Goal: Task Accomplishment & Management: Manage account settings

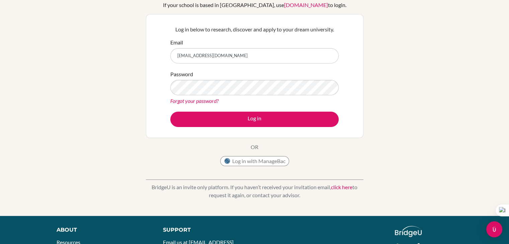
scroll to position [50, 0]
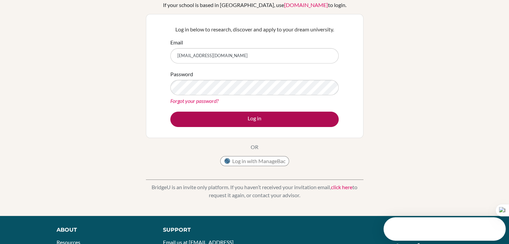
click at [170, 112] on button "Log in" at bounding box center [254, 119] width 168 height 15
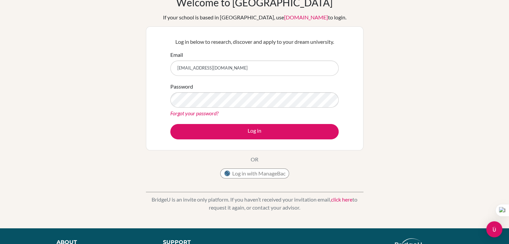
scroll to position [37, 0]
click at [346, 201] on link "click here" at bounding box center [341, 200] width 21 height 6
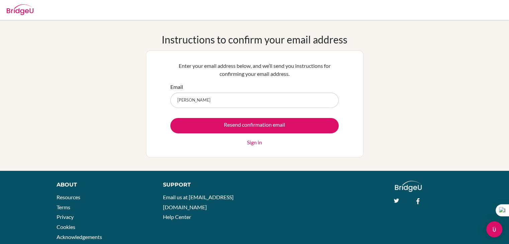
type input "[EMAIL_ADDRESS][DOMAIN_NAME]"
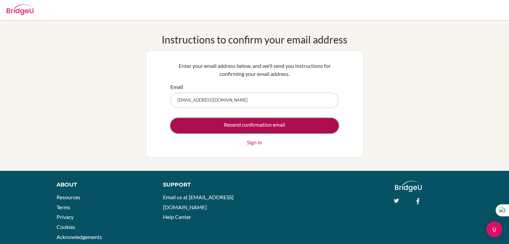
click at [253, 127] on input "Resend confirmation email" at bounding box center [254, 125] width 168 height 15
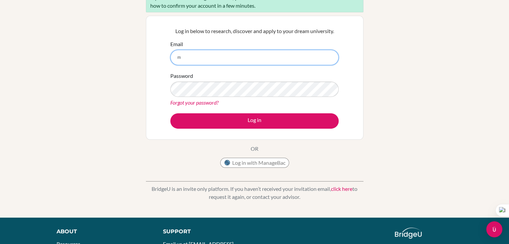
scroll to position [74, 0]
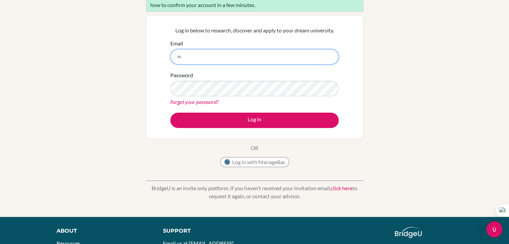
type input "m"
click at [348, 190] on link "click here" at bounding box center [341, 188] width 21 height 6
click at [345, 189] on link "click here" at bounding box center [341, 188] width 21 height 6
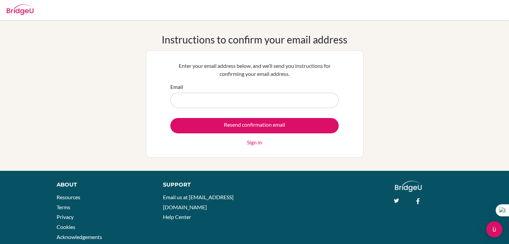
click at [255, 145] on link "Sign in" at bounding box center [254, 143] width 15 height 8
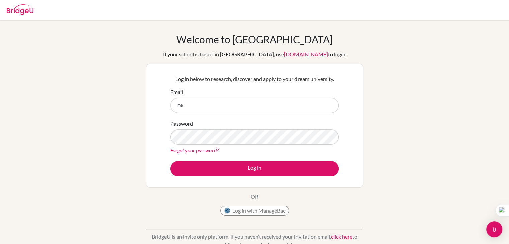
type input "[EMAIL_ADDRESS][DOMAIN_NAME]"
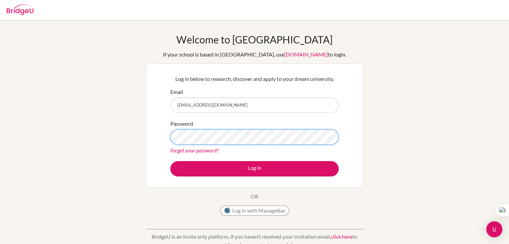
click at [170, 161] on button "Log in" at bounding box center [254, 168] width 168 height 15
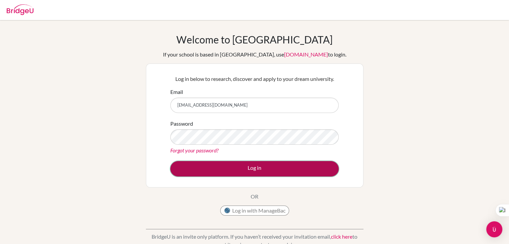
click at [232, 166] on button "Log in" at bounding box center [254, 168] width 168 height 15
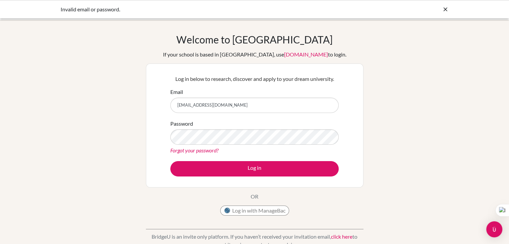
click at [192, 150] on link "Forgot your password?" at bounding box center [194, 150] width 48 height 6
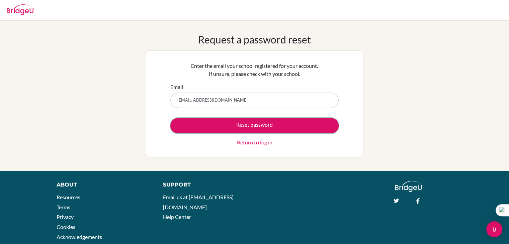
click at [221, 128] on button "Reset password" at bounding box center [254, 125] width 168 height 15
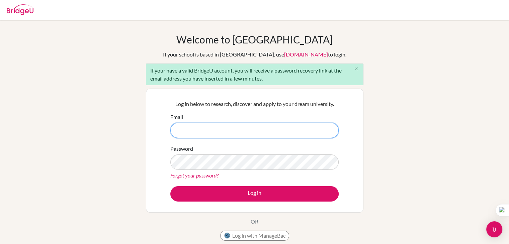
paste input "[EMAIL_ADDRESS][DOMAIN_NAME]"
type input "[EMAIL_ADDRESS][DOMAIN_NAME]"
click at [170, 186] on button "Log in" at bounding box center [254, 193] width 168 height 15
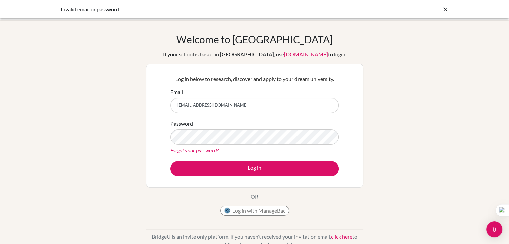
click at [206, 151] on link "Forgot your password?" at bounding box center [194, 150] width 48 height 6
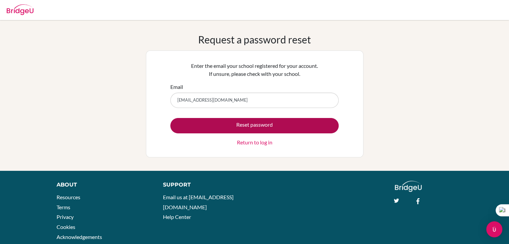
type input "mariacelesteverdial@macrisschool.org"
click at [227, 129] on button "Reset password" at bounding box center [254, 125] width 168 height 15
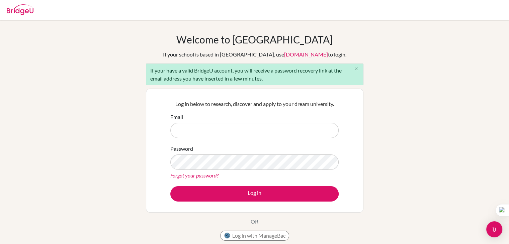
click at [29, 14] on img at bounding box center [20, 9] width 27 height 11
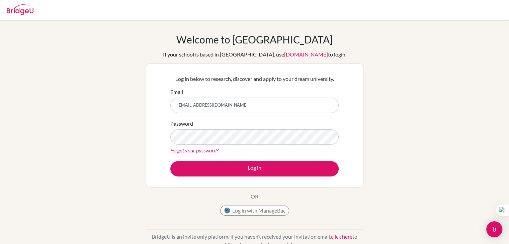
click at [170, 161] on button "Log in" at bounding box center [254, 168] width 168 height 15
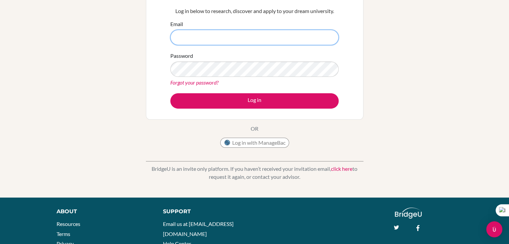
scroll to position [138, 0]
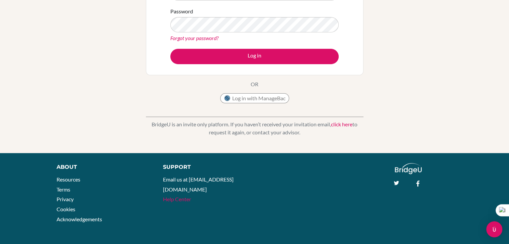
click at [183, 196] on link "Help Center" at bounding box center [177, 199] width 28 height 6
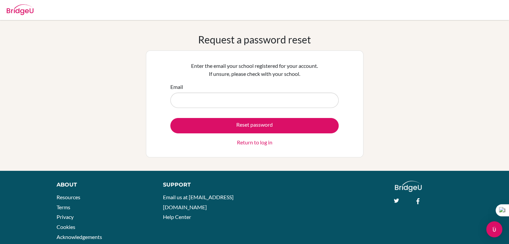
click at [265, 144] on link "Return to log in" at bounding box center [254, 143] width 35 height 8
